Goal: Information Seeking & Learning: Learn about a topic

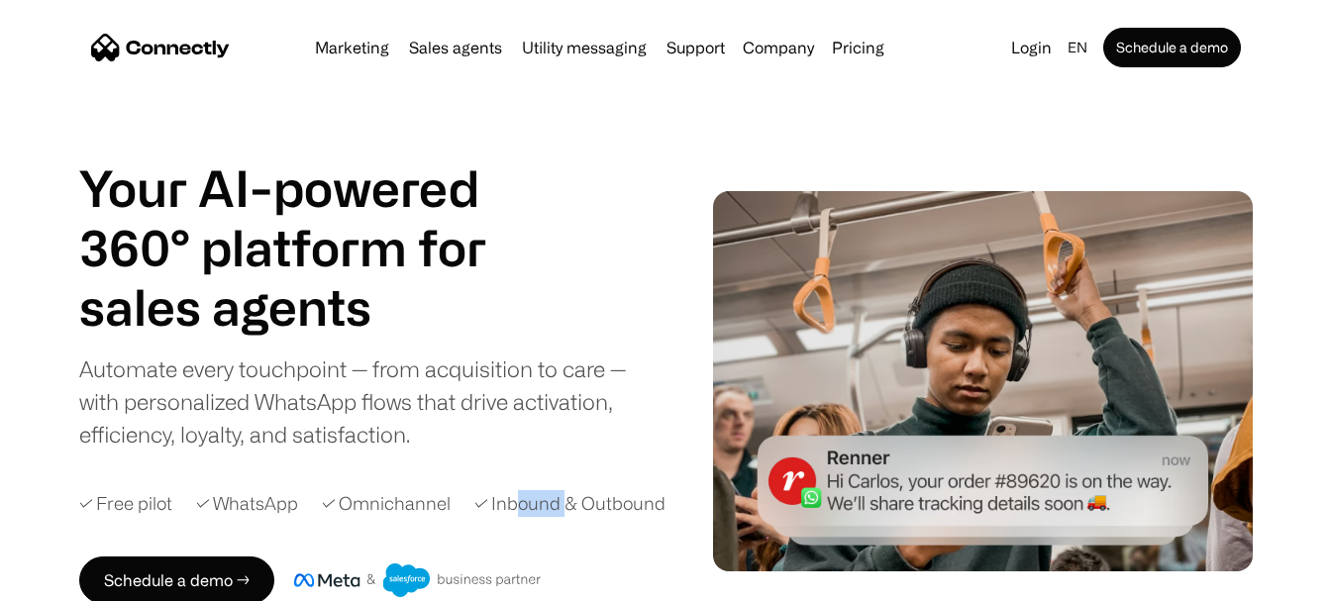
drag, startPoint x: 515, startPoint y: 498, endPoint x: 567, endPoint y: 506, distance: 52.1
click at [565, 506] on div "✓ Inbound & Outbound" at bounding box center [569, 503] width 191 height 27
click at [569, 506] on div "✓ Inbound & Outbound" at bounding box center [569, 503] width 191 height 27
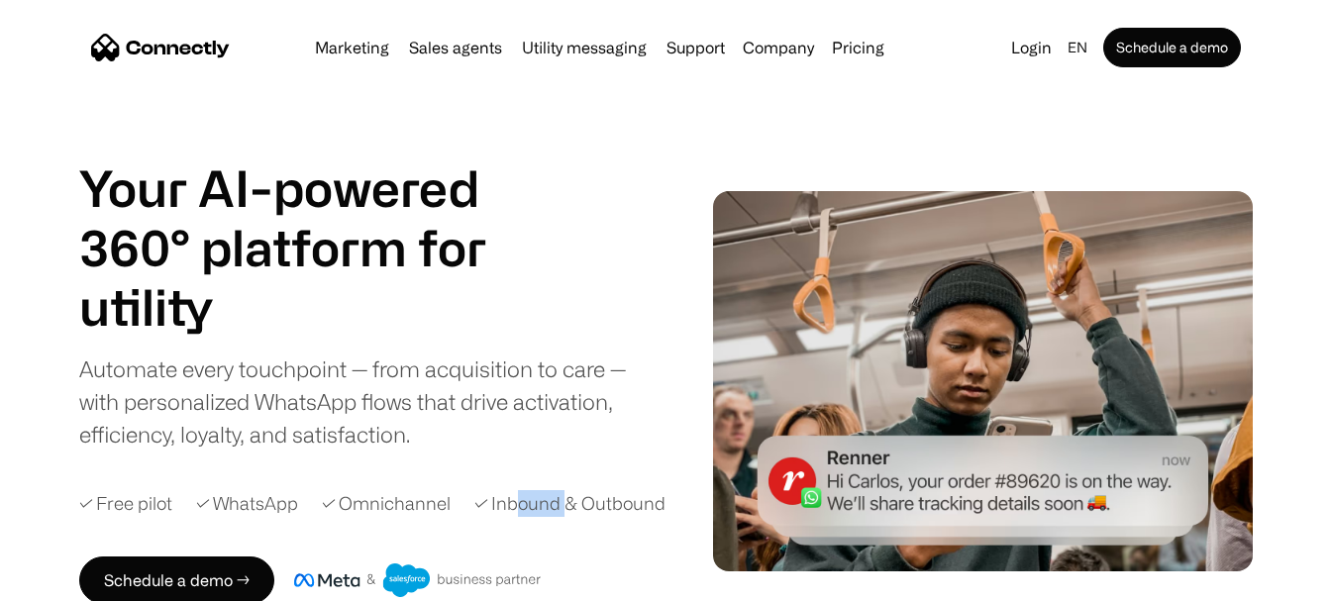
click at [920, 478] on img at bounding box center [983, 381] width 540 height 381
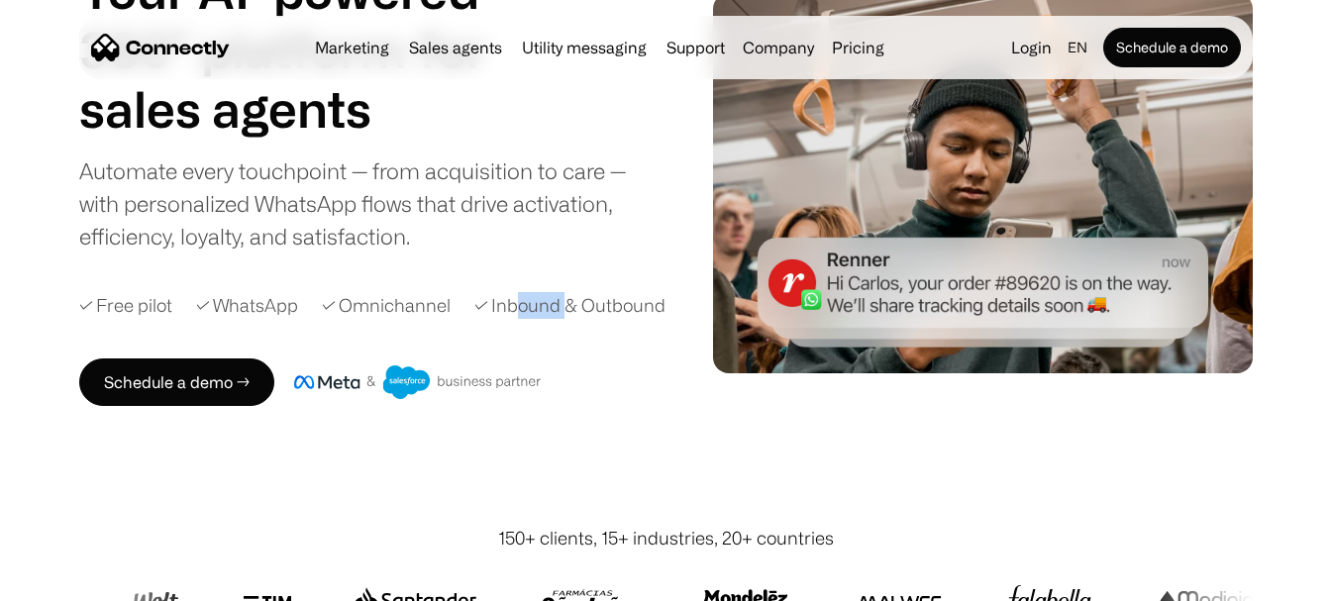
scroll to position [396, 0]
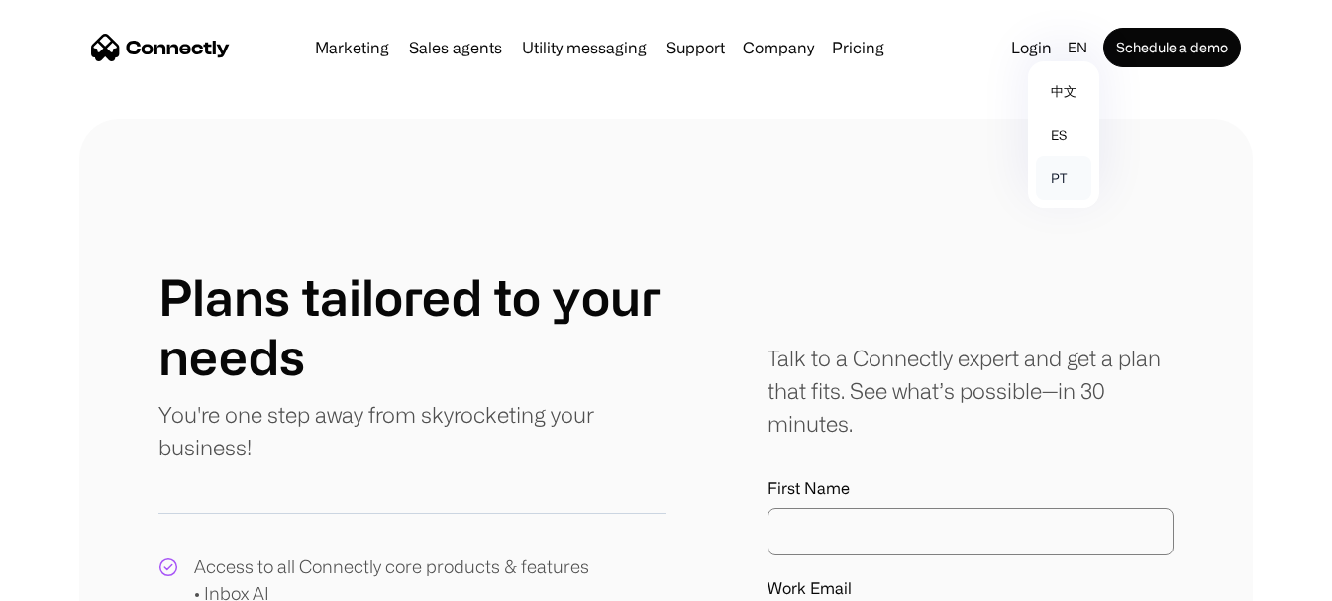
click at [1053, 175] on link "pt" at bounding box center [1063, 178] width 55 height 44
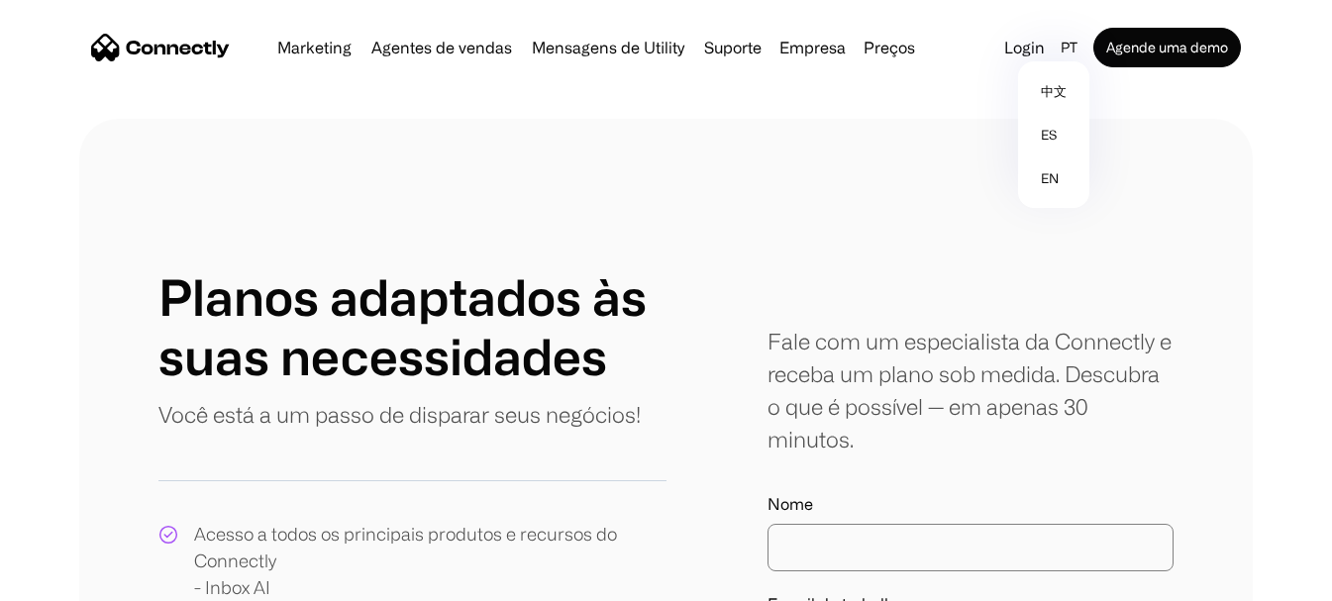
click at [822, 100] on link "Sobre nós" at bounding box center [856, 97] width 151 height 48
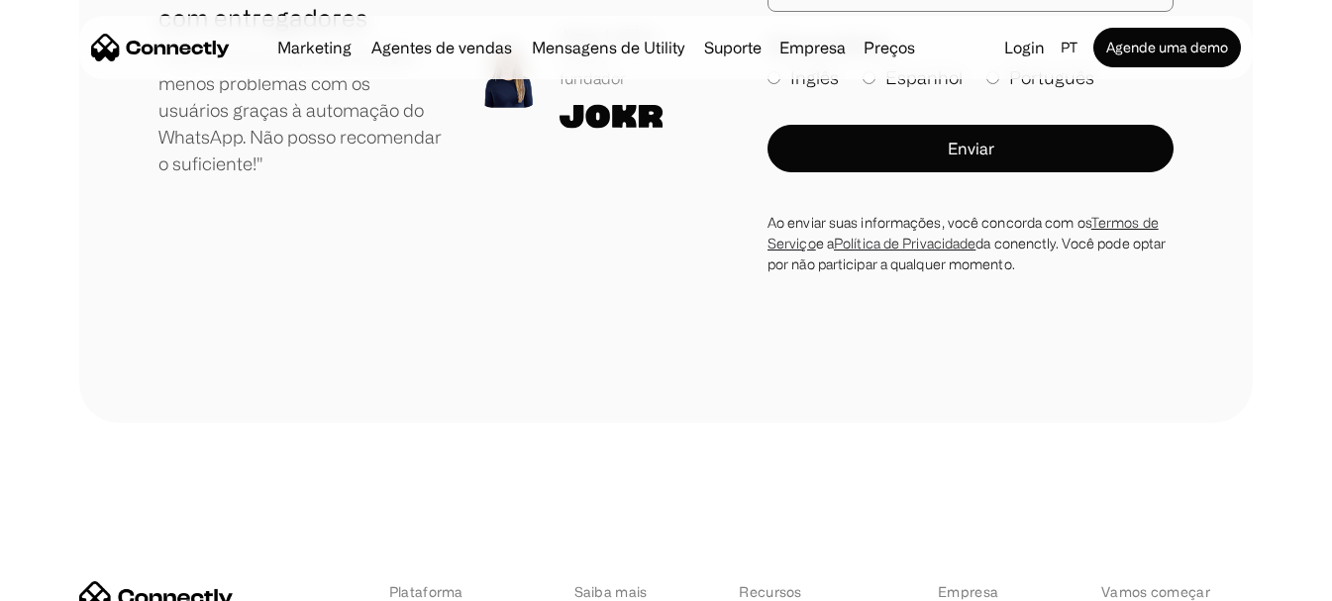
scroll to position [3169, 0]
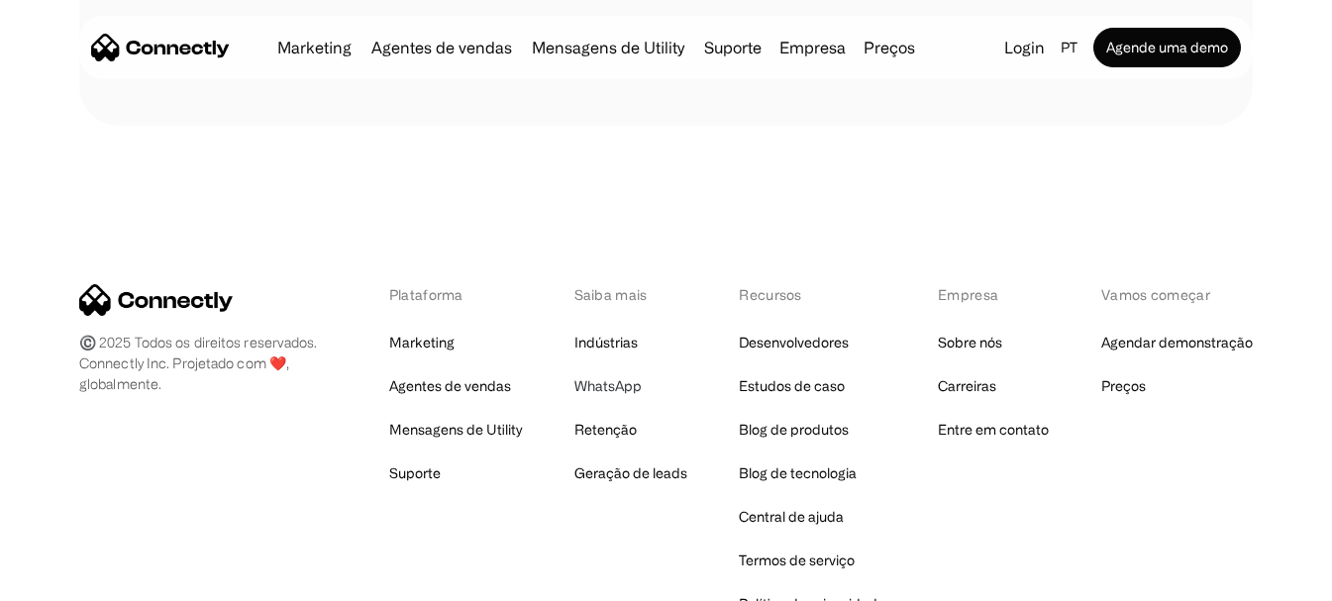
click at [608, 377] on link "WhatsApp" at bounding box center [607, 386] width 67 height 28
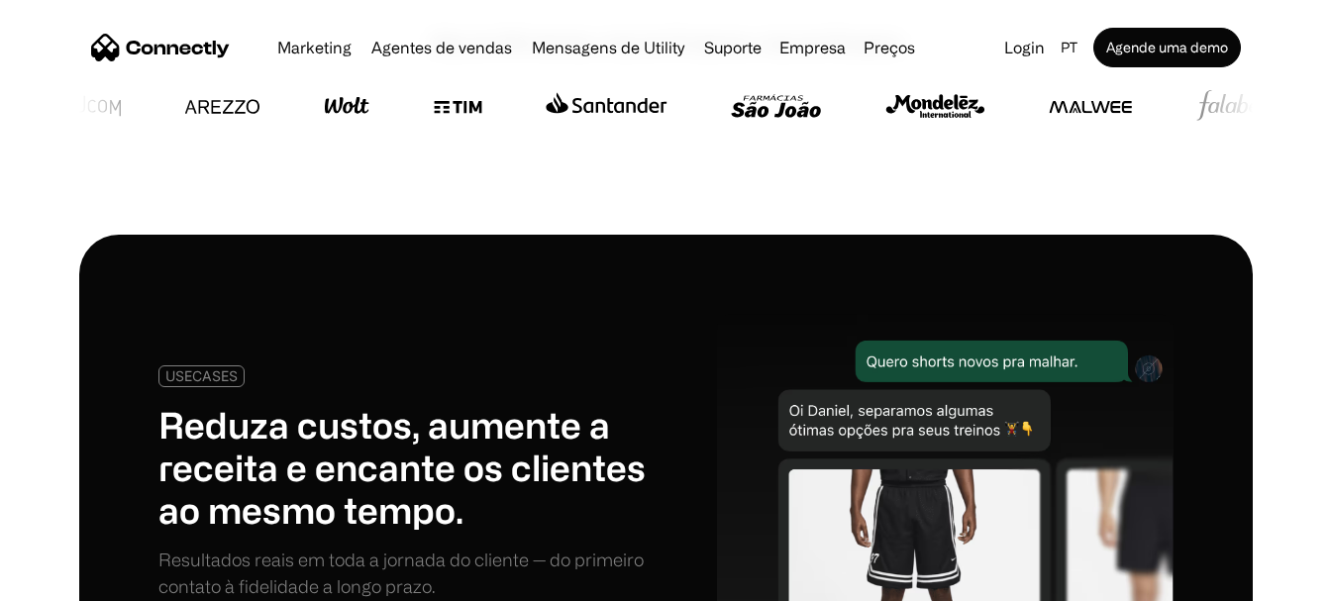
scroll to position [891, 0]
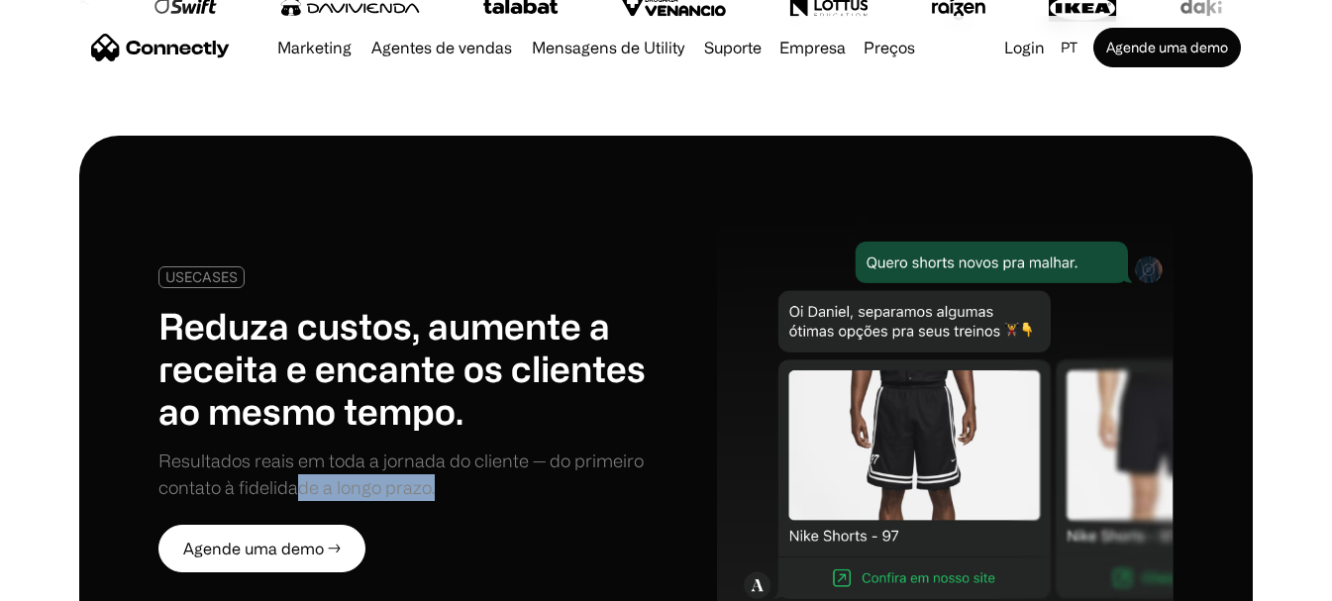
drag, startPoint x: 518, startPoint y: 445, endPoint x: 294, endPoint y: 433, distance: 224.2
click at [294, 448] on div "Resultados reais em toda a jornada do cliente — do primeiro contato à fidelidad…" at bounding box center [412, 474] width 508 height 53
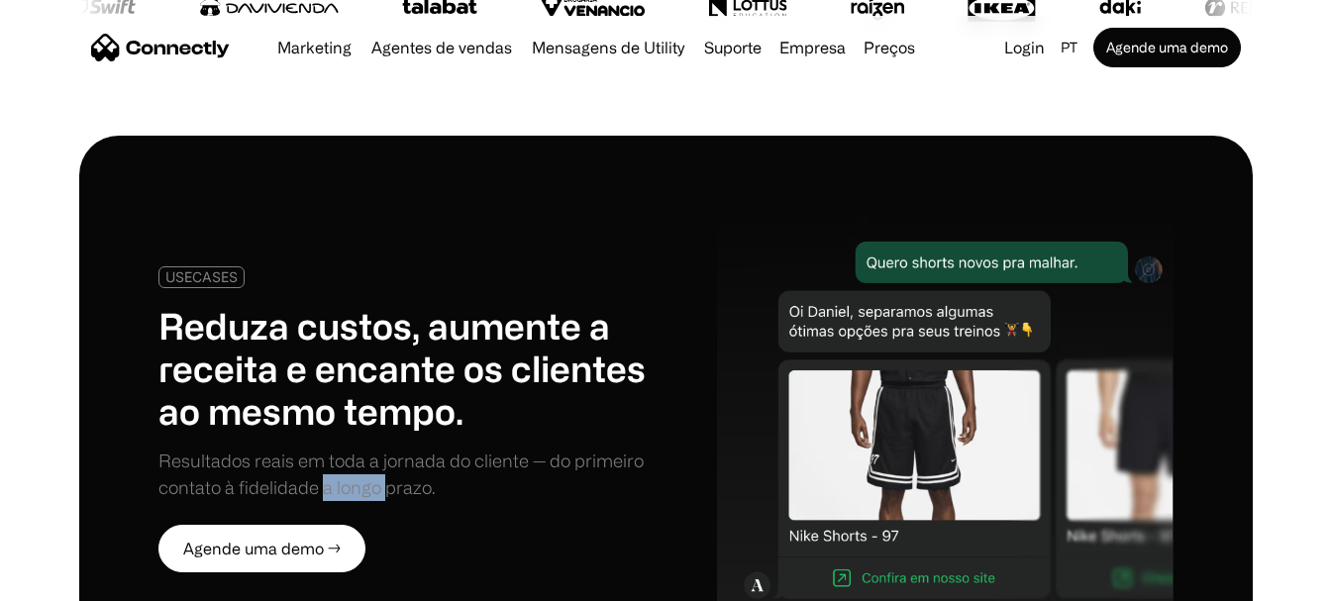
drag, startPoint x: 320, startPoint y: 447, endPoint x: 388, endPoint y: 448, distance: 68.3
click at [388, 448] on div "Resultados reais em toda a jornada do cliente — do primeiro contato à fidelidad…" at bounding box center [412, 474] width 508 height 53
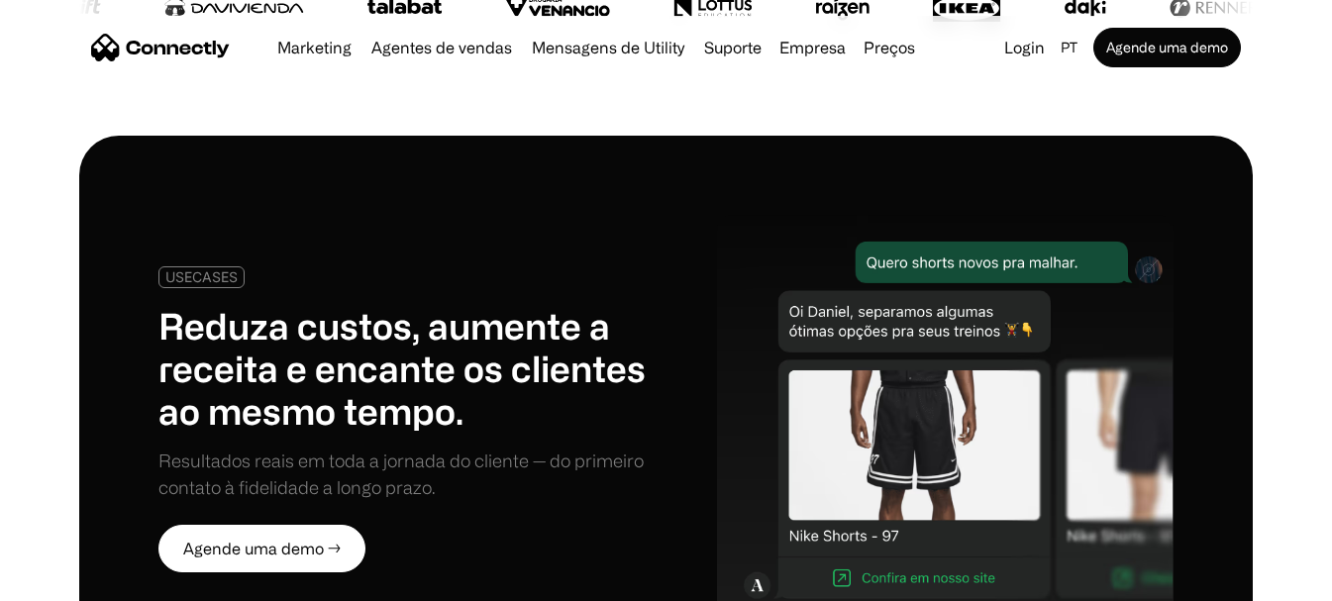
scroll to position [1089, 0]
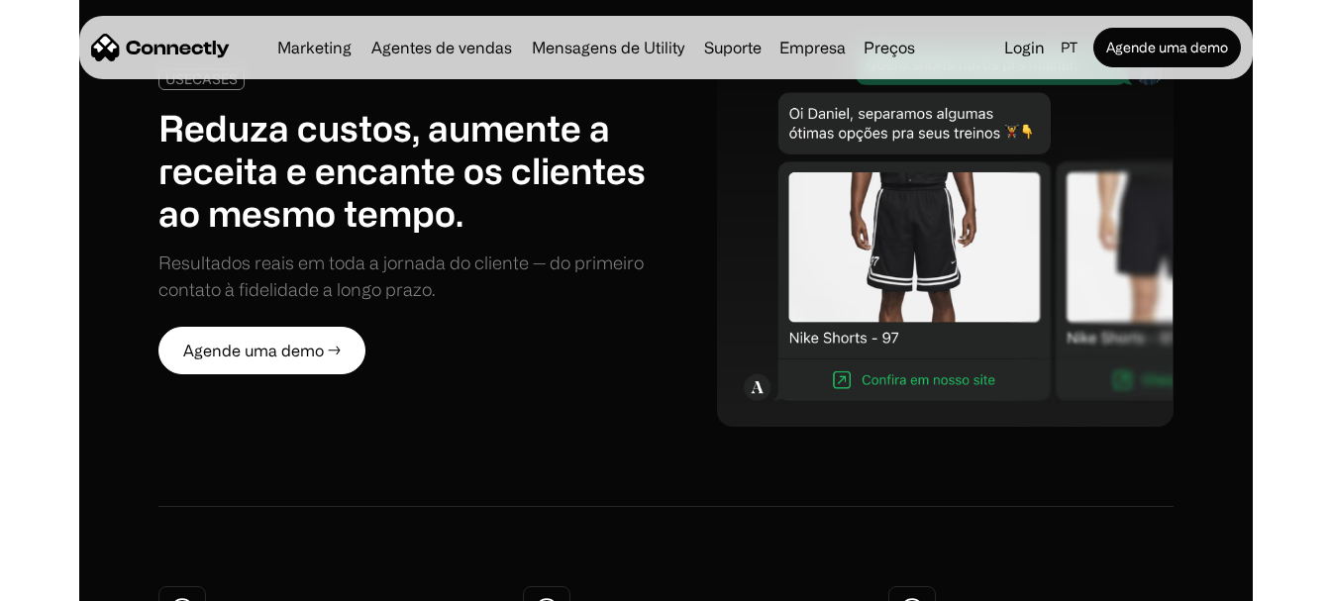
click at [654, 364] on div "USECASES Reduza custos, aumente a receita e encante os clientes ao mesmo tempo.…" at bounding box center [665, 222] width 1015 height 410
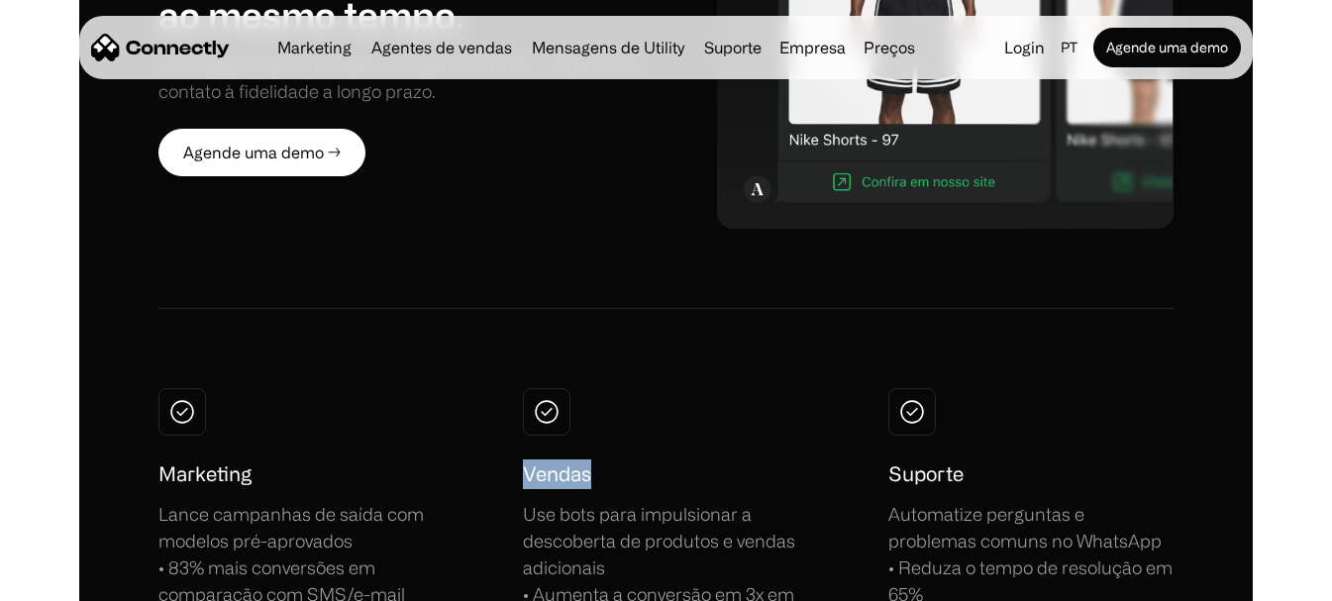
drag, startPoint x: 599, startPoint y: 428, endPoint x: 519, endPoint y: 432, distance: 80.3
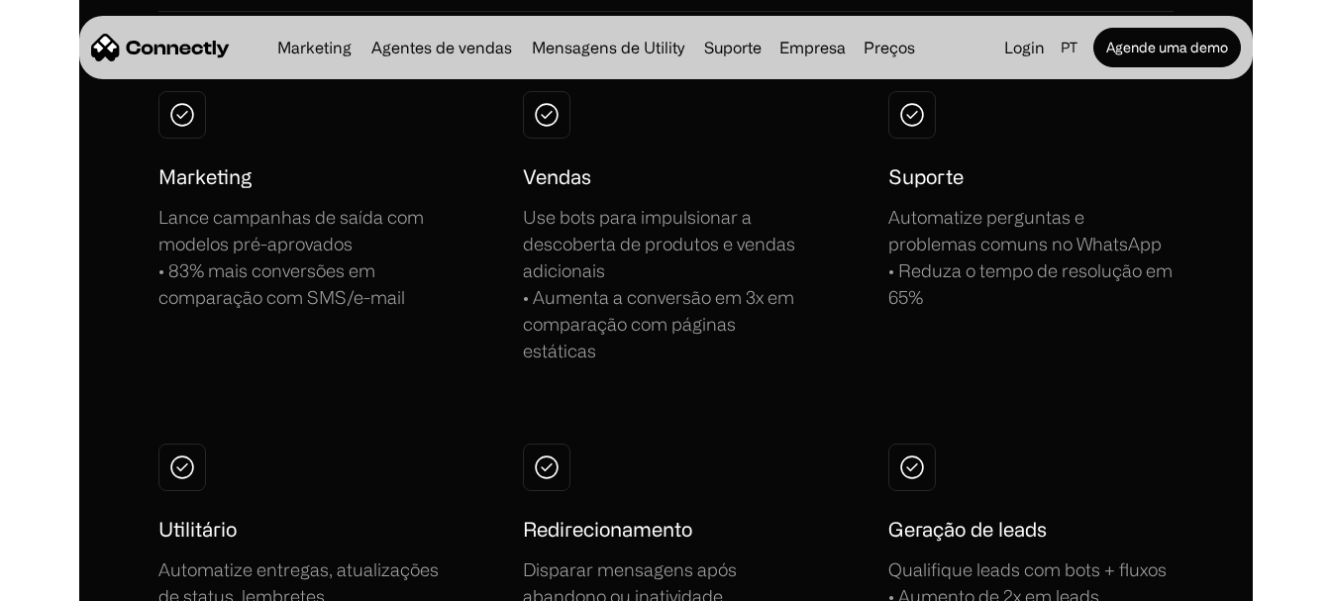
scroll to position [1684, 0]
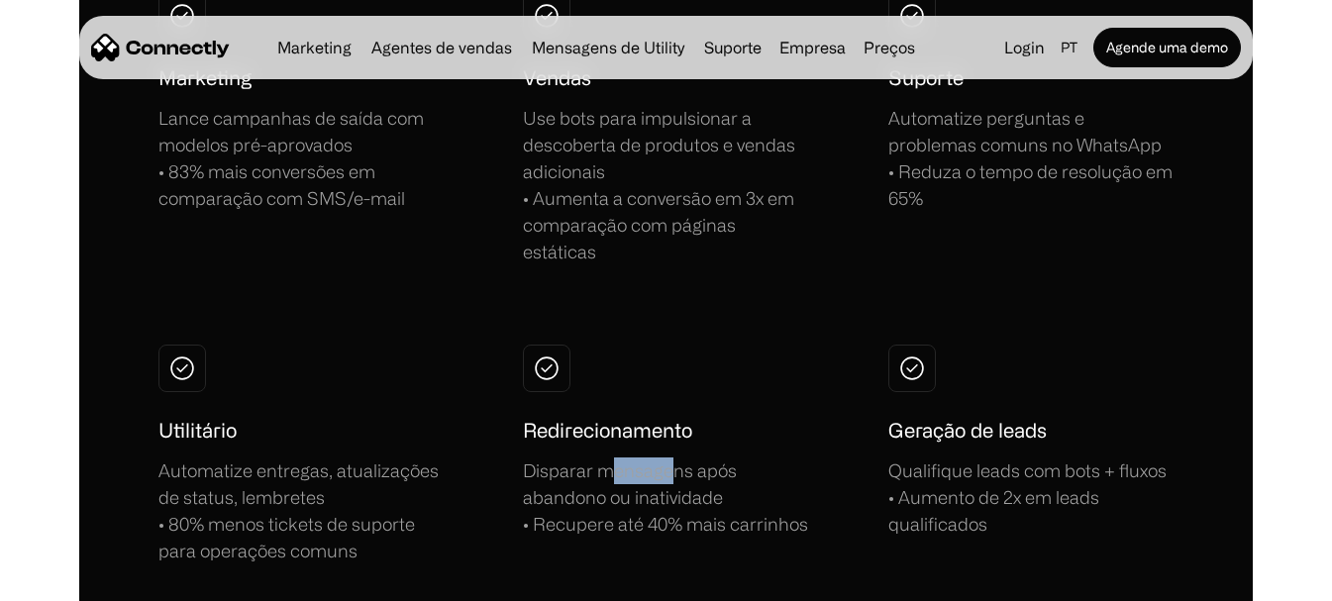
drag, startPoint x: 667, startPoint y: 425, endPoint x: 609, endPoint y: 440, distance: 59.3
click at [609, 458] on div "Disparar mensagens após abandono ou inatividade • Recupere até 40% mais carrinh…" at bounding box center [665, 498] width 285 height 80
drag, startPoint x: 609, startPoint y: 462, endPoint x: 638, endPoint y: 465, distance: 28.9
click at [638, 465] on div "Disparar mensagens após abandono ou inatividade • Recupere até 40% mais carrinh…" at bounding box center [665, 498] width 285 height 80
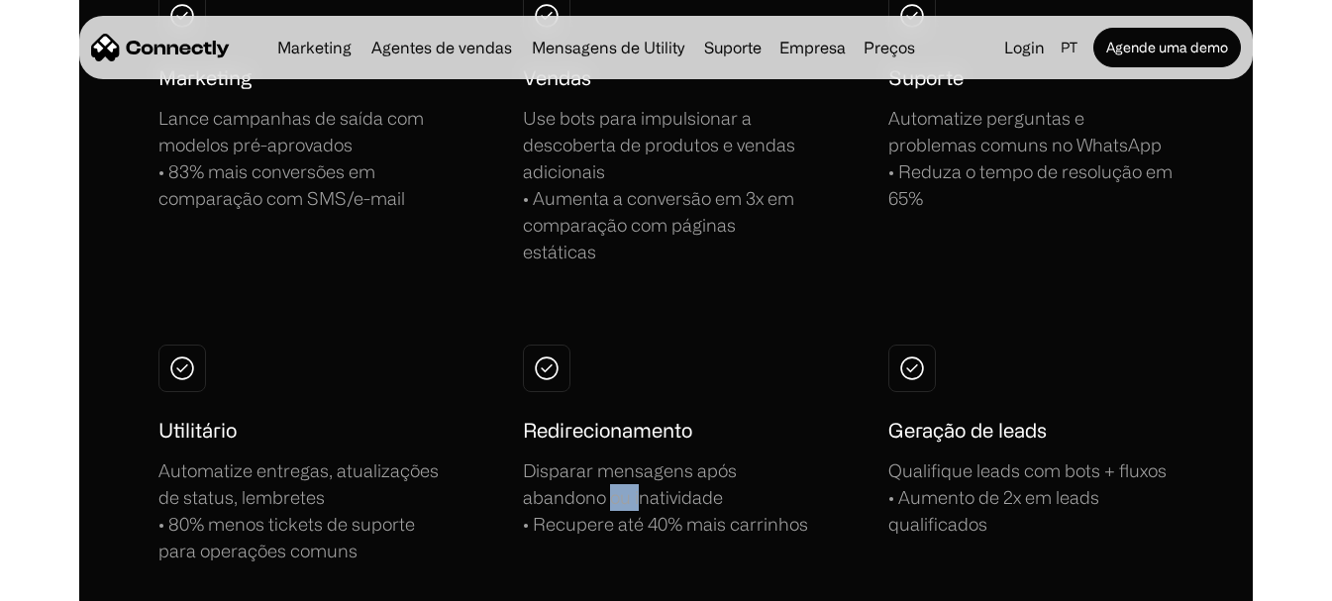
click at [638, 465] on div "Disparar mensagens após abandono ou inatividade • Recupere até 40% mais carrinh…" at bounding box center [665, 498] width 285 height 80
drag, startPoint x: 632, startPoint y: 491, endPoint x: 671, endPoint y: 491, distance: 38.6
click at [671, 491] on div "Disparar mensagens após abandono ou inatividade • Recupere até 40% mais carrinh…" at bounding box center [665, 498] width 285 height 80
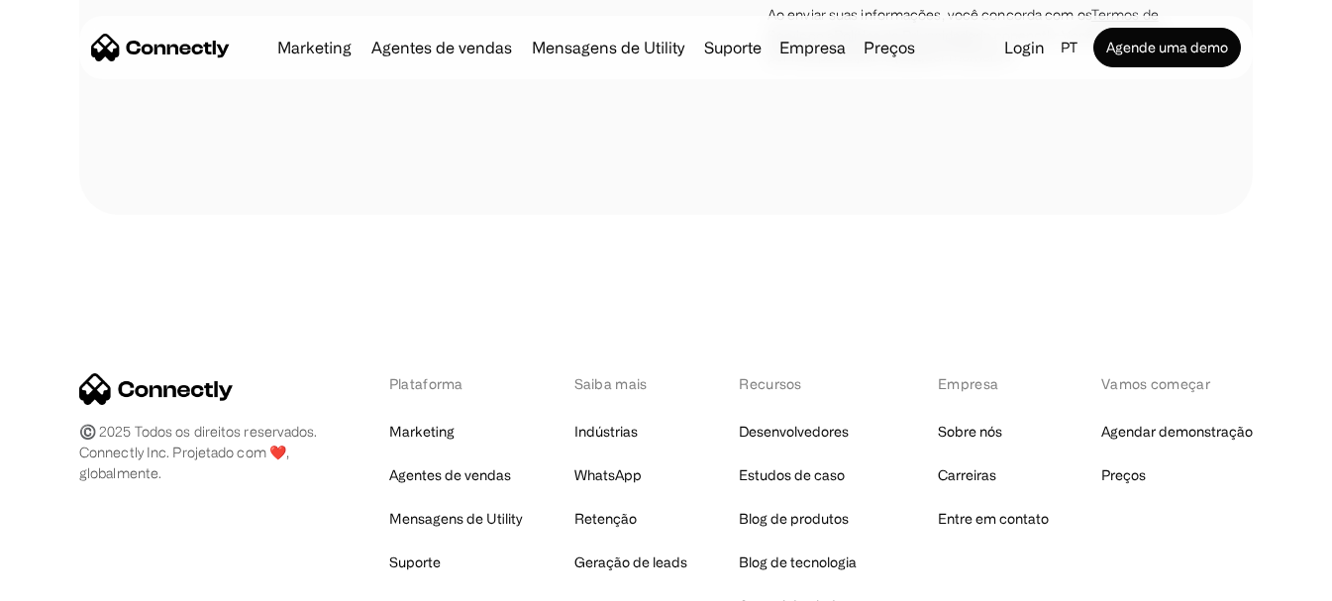
scroll to position [7131, 0]
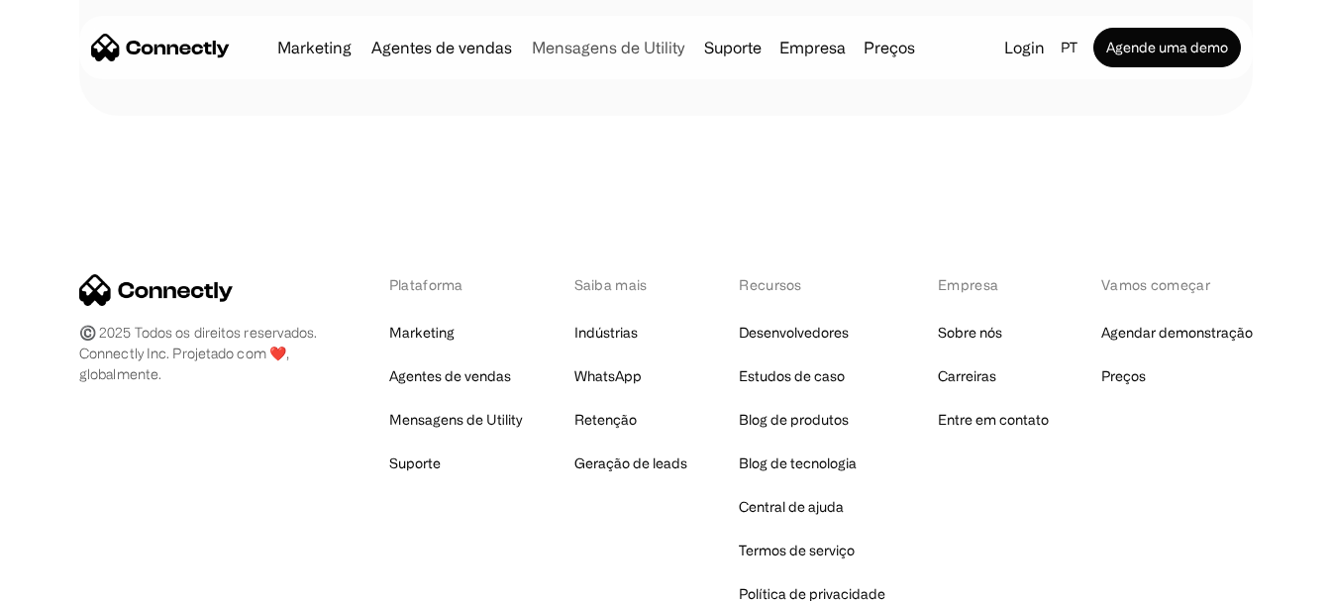
click at [551, 43] on link "Mensagens de Utility" at bounding box center [608, 48] width 168 height 16
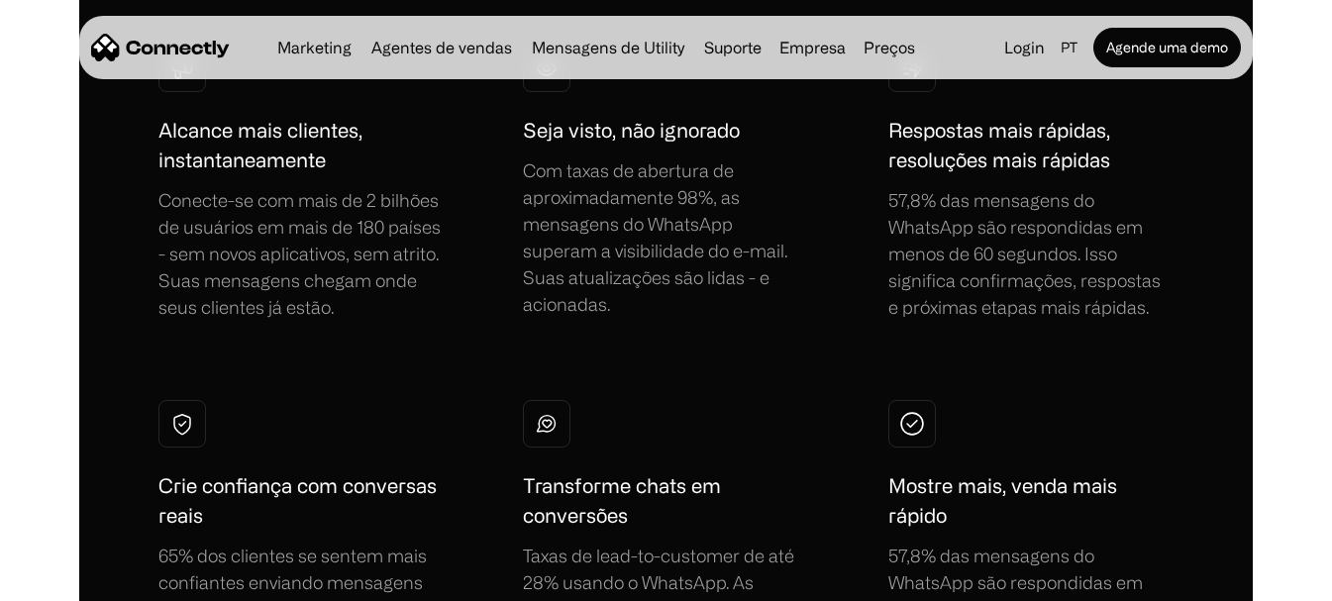
scroll to position [1486, 0]
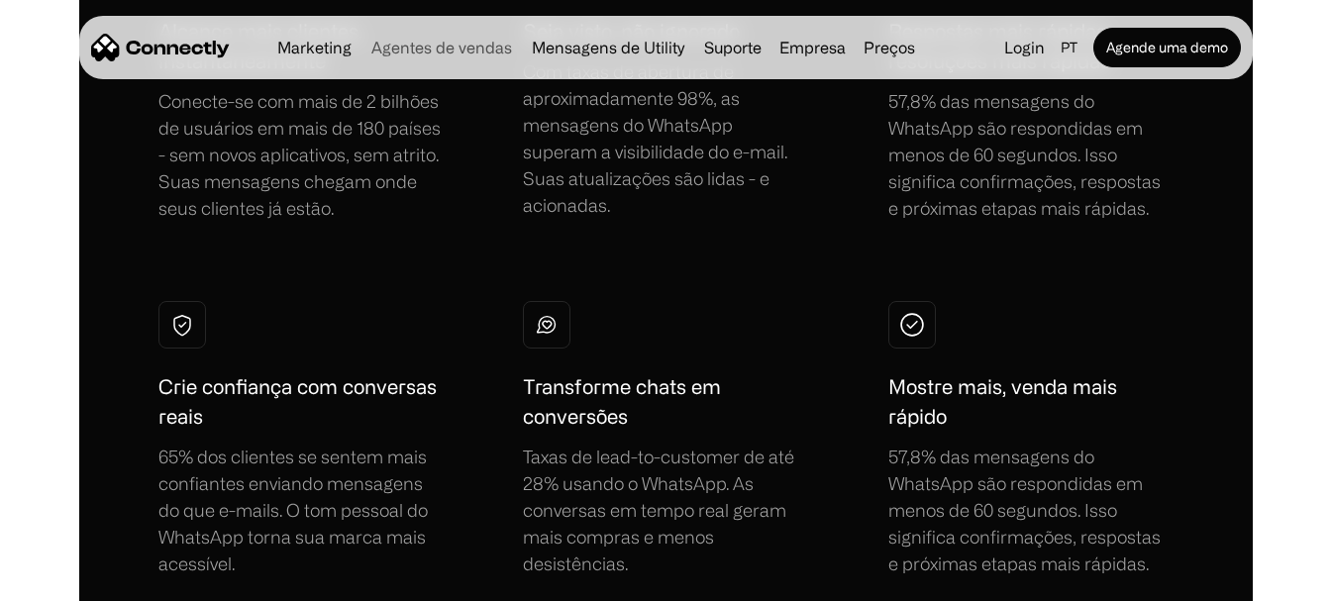
click at [431, 48] on link "Agentes de vendas" at bounding box center [441, 48] width 156 height 16
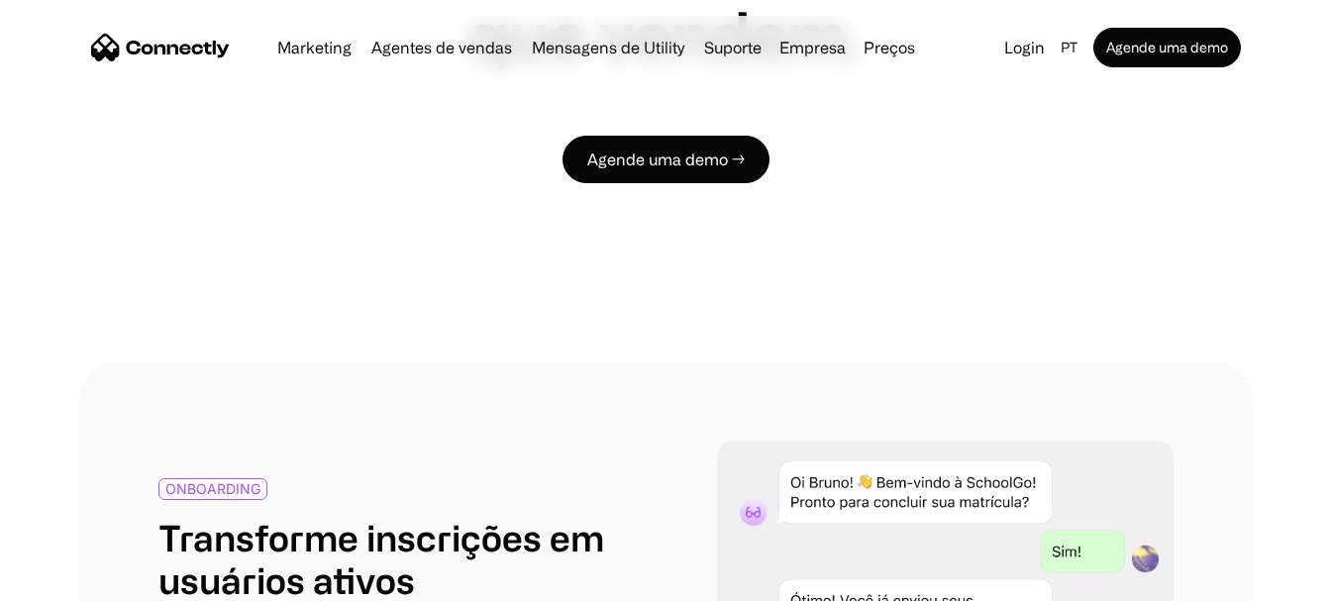
scroll to position [3467, 0]
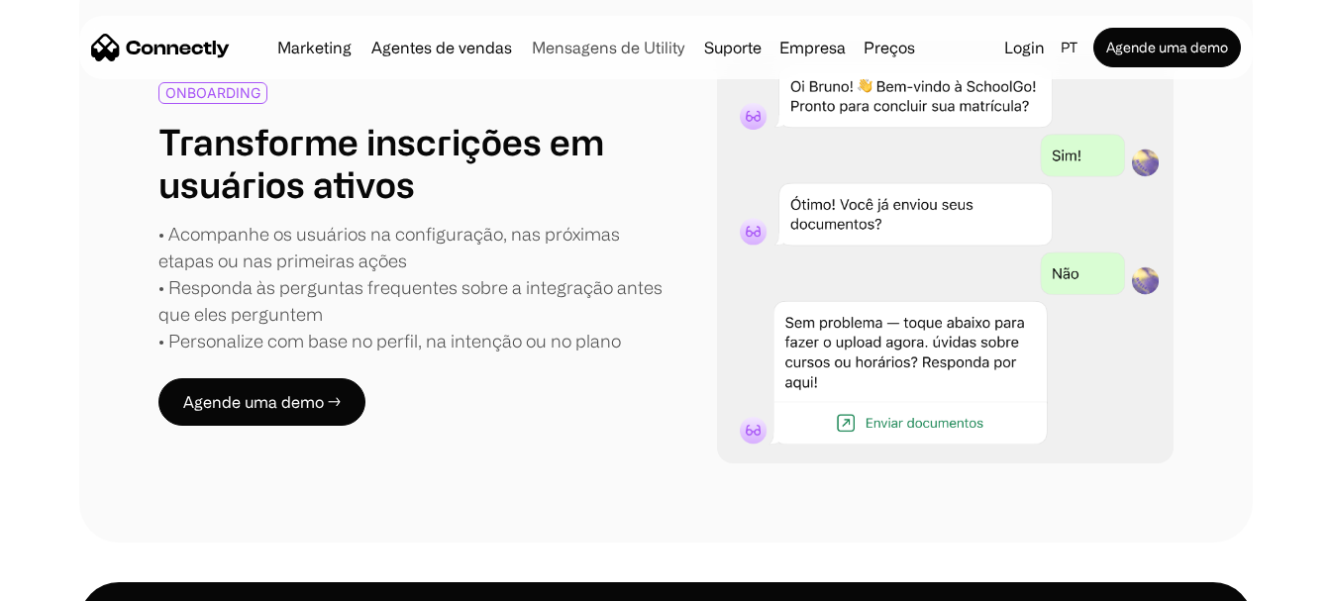
click at [614, 54] on link "Mensagens de Utility" at bounding box center [608, 48] width 168 height 16
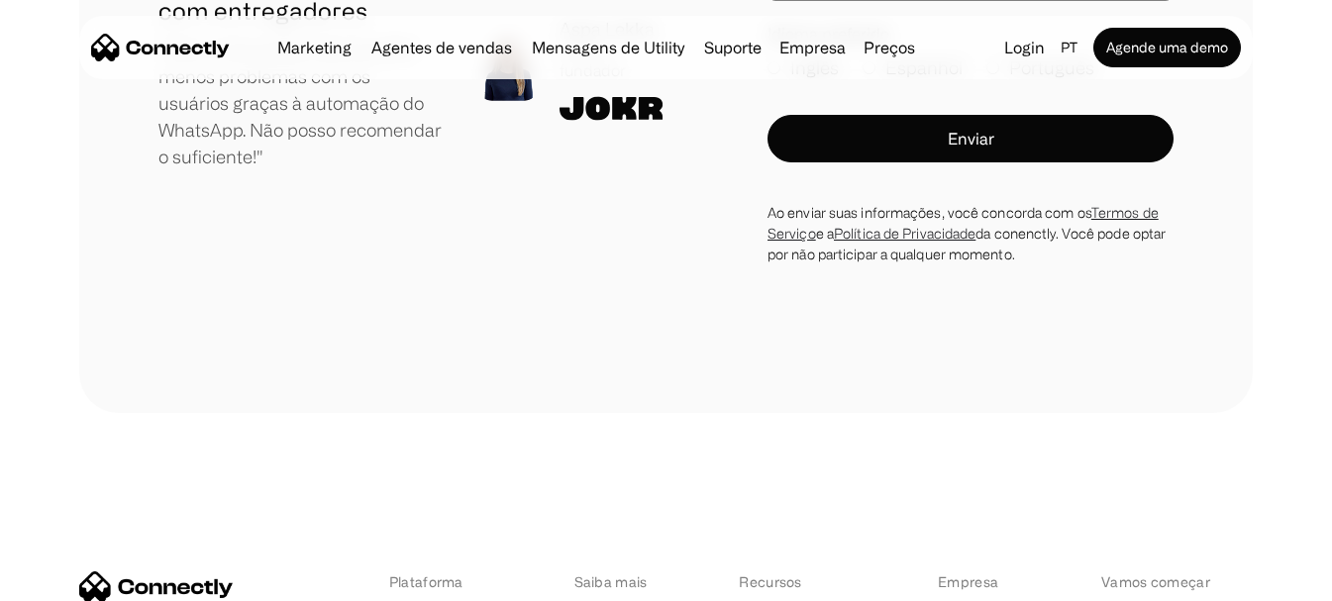
scroll to position [6438, 0]
